Goal: Task Accomplishment & Management: Manage account settings

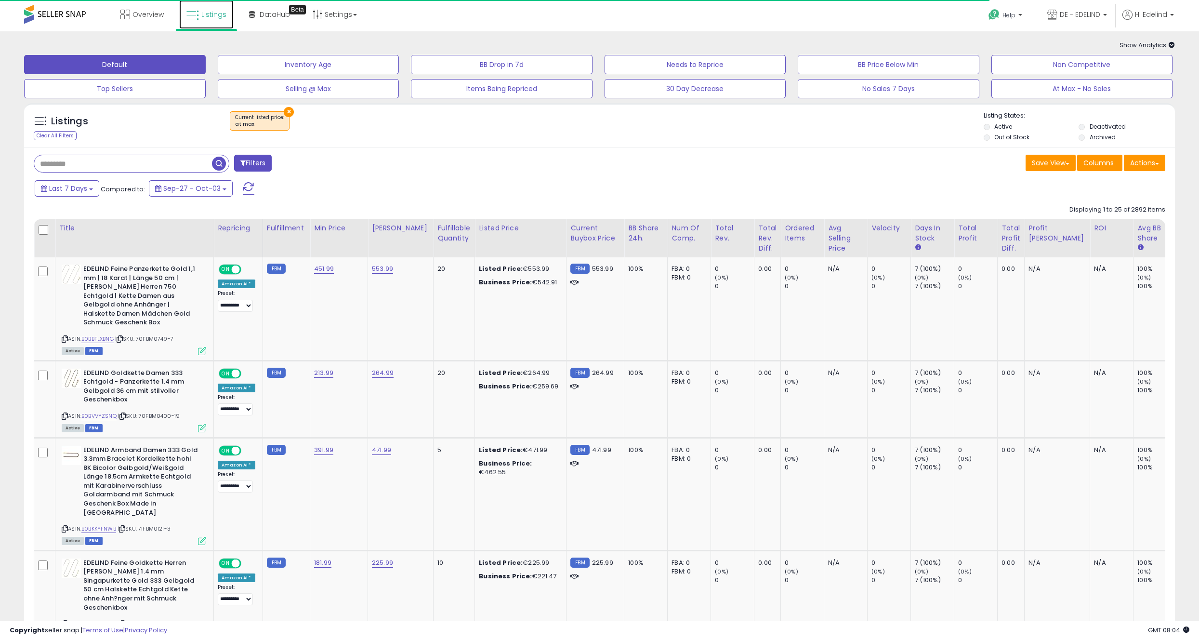
click at [217, 12] on span "Listings" at bounding box center [213, 15] width 25 height 10
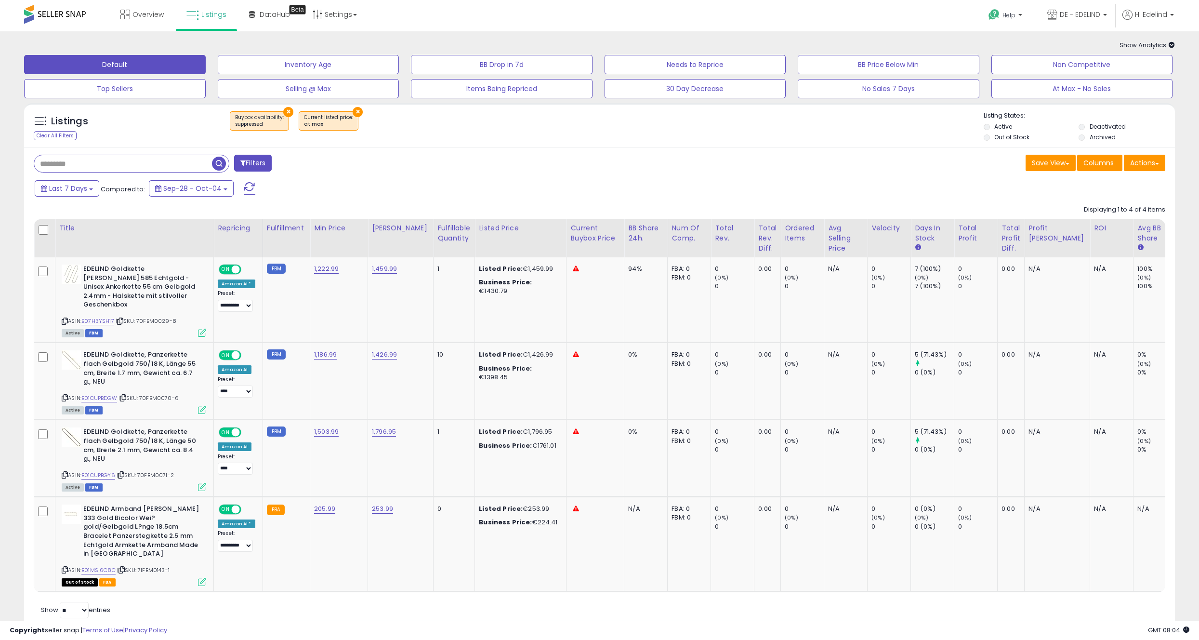
click at [286, 112] on button "×" at bounding box center [288, 112] width 10 height 10
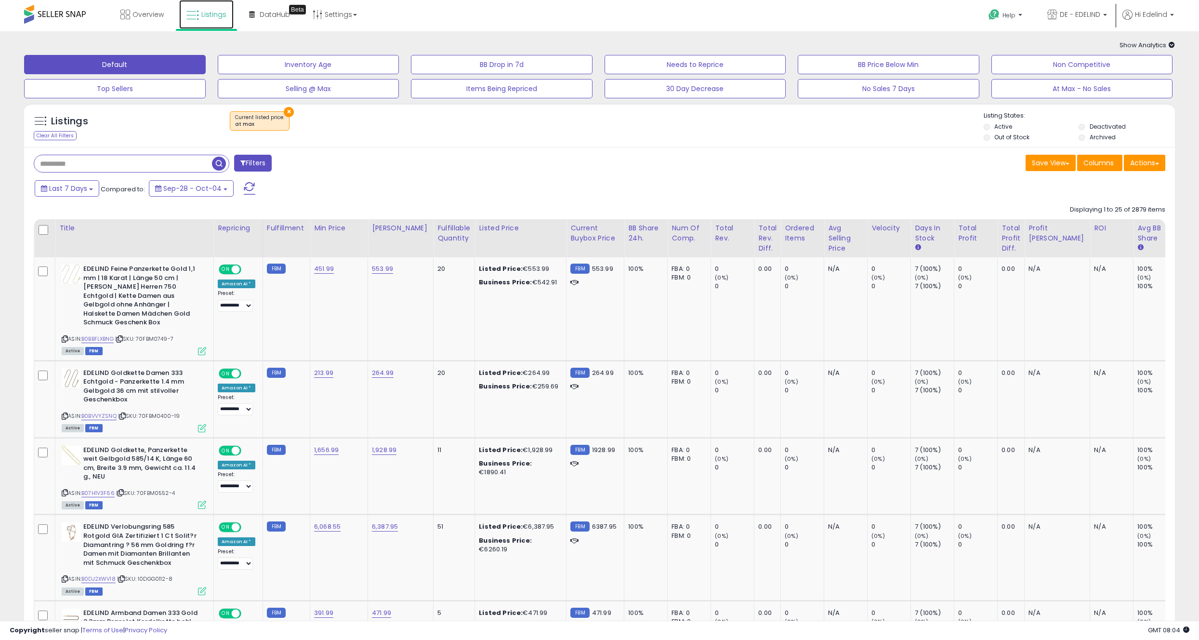
click at [214, 16] on span "Listings" at bounding box center [213, 15] width 25 height 10
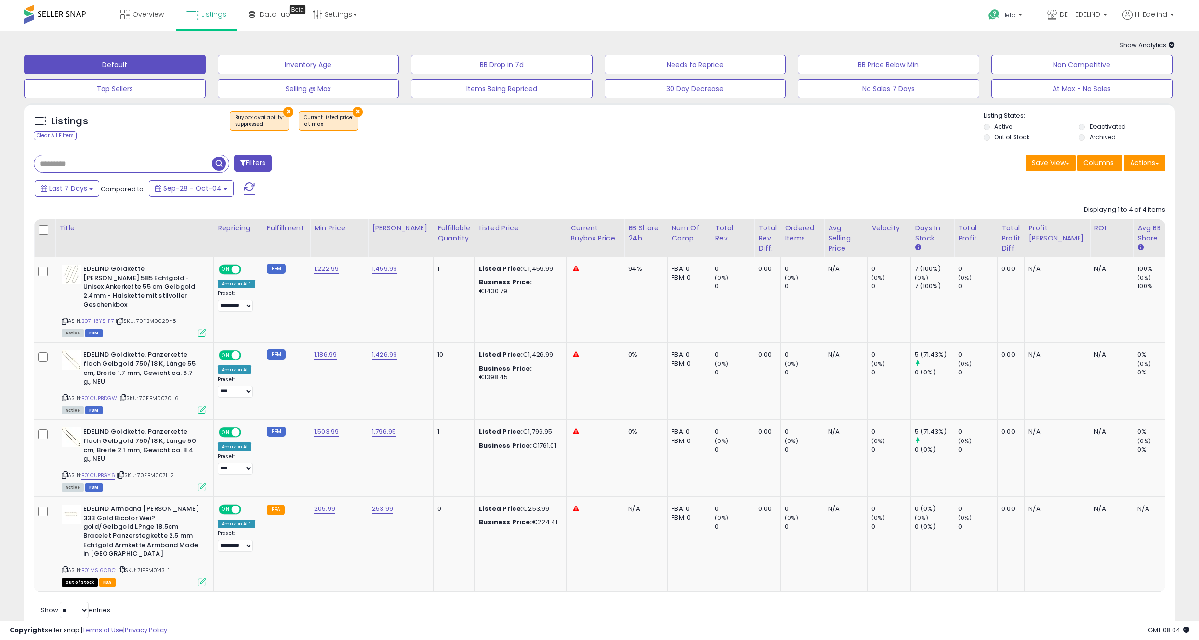
click at [355, 109] on button "×" at bounding box center [358, 112] width 10 height 10
